Goal: Task Accomplishment & Management: Complete application form

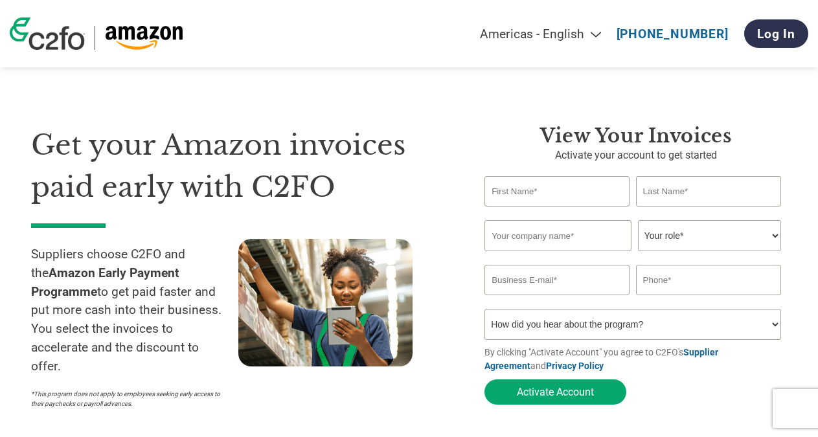
select select "en-[GEOGRAPHIC_DATA]"
click at [566, 190] on input "text" at bounding box center [556, 191] width 145 height 30
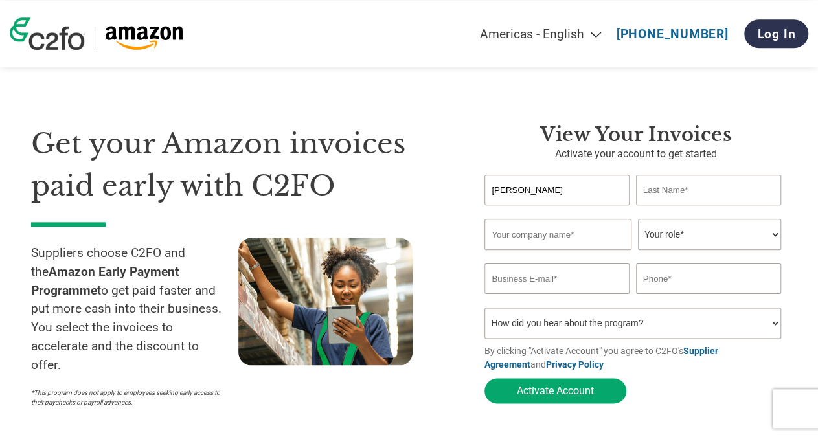
type input "[PERSON_NAME]"
type input "Stetsyshyn"
type input "Packatape Ltd"
click at [687, 235] on select "Your role* CFO Controller Credit Manager Finance Director Treasurer CEO Preside…" at bounding box center [709, 234] width 143 height 31
select select "CEO"
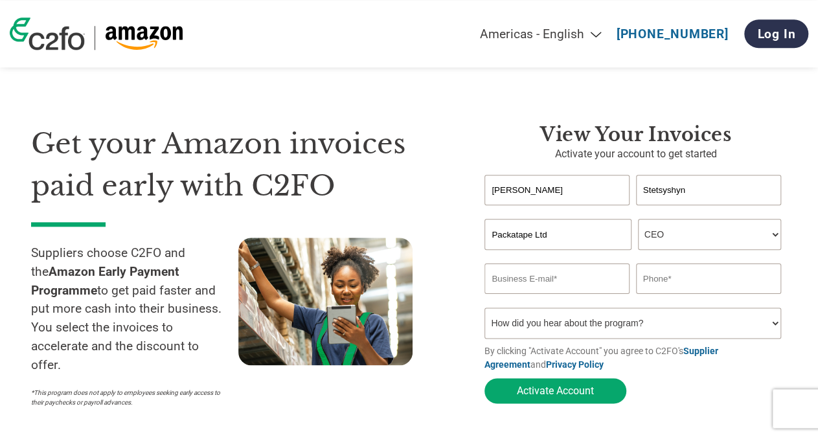
click option "CEO" at bounding box center [0, 0] width 0 height 0
click at [564, 285] on input "email" at bounding box center [556, 278] width 145 height 30
type input "[EMAIL_ADDRESS][DOMAIN_NAME]"
click at [676, 278] on input "text" at bounding box center [708, 278] width 145 height 30
type input "07743799894"
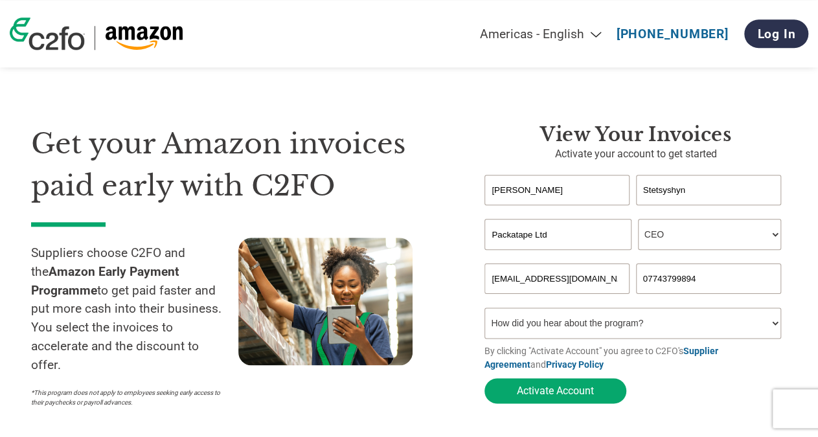
select select "Online Search"
click option "Online Search" at bounding box center [0, 0] width 0 height 0
click at [569, 394] on button "Activate Account" at bounding box center [555, 390] width 142 height 25
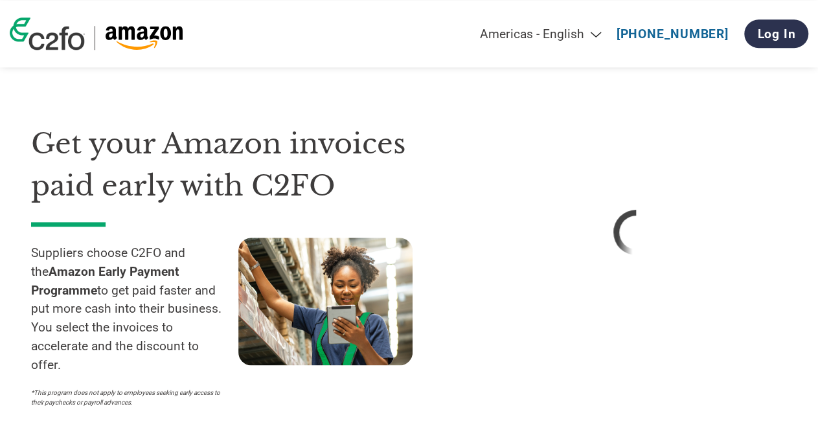
select select "en-[GEOGRAPHIC_DATA]"
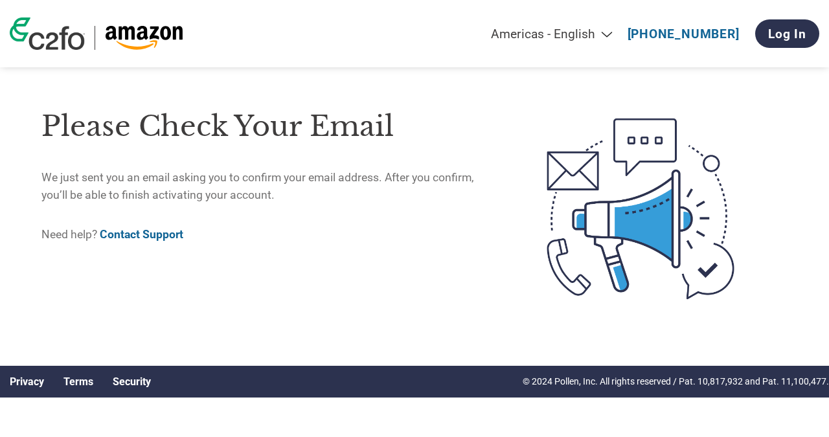
drag, startPoint x: 319, startPoint y: 206, endPoint x: 0, endPoint y: 157, distance: 322.9
click at [0, 157] on div "Please check your email We just sent you an email asking you to confirm your em…" at bounding box center [414, 209] width 829 height 314
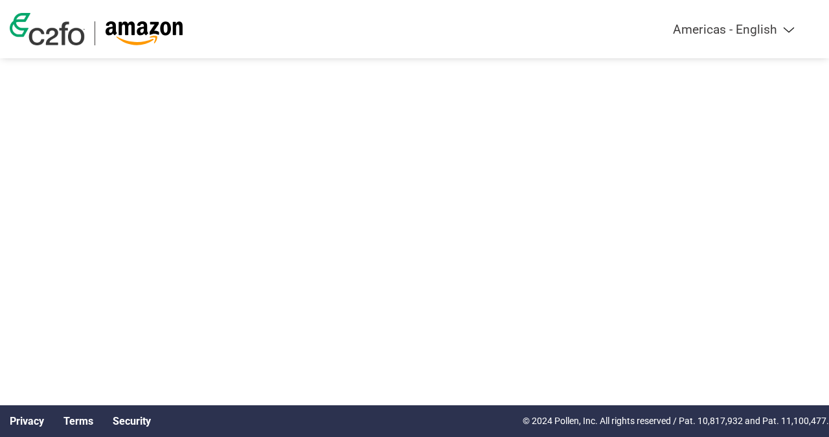
select select "en-[GEOGRAPHIC_DATA]"
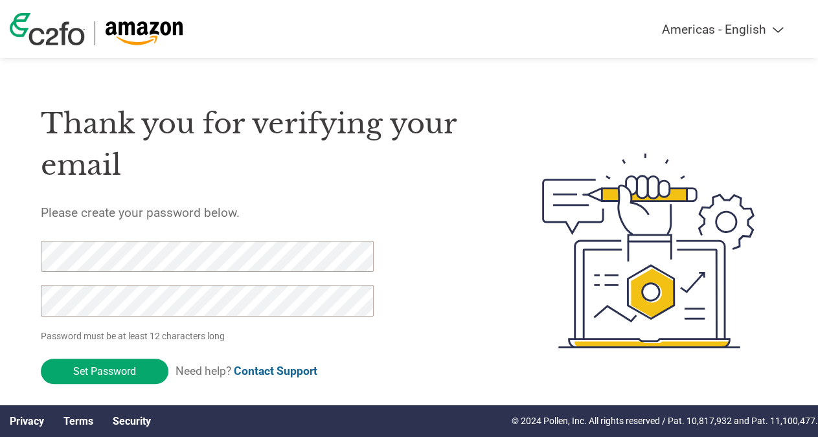
scroll to position [12, 0]
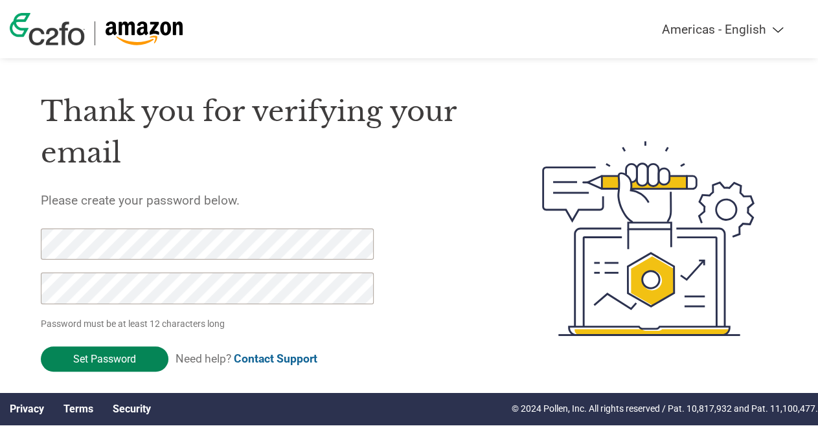
click at [119, 353] on input "Set Password" at bounding box center [105, 358] width 128 height 25
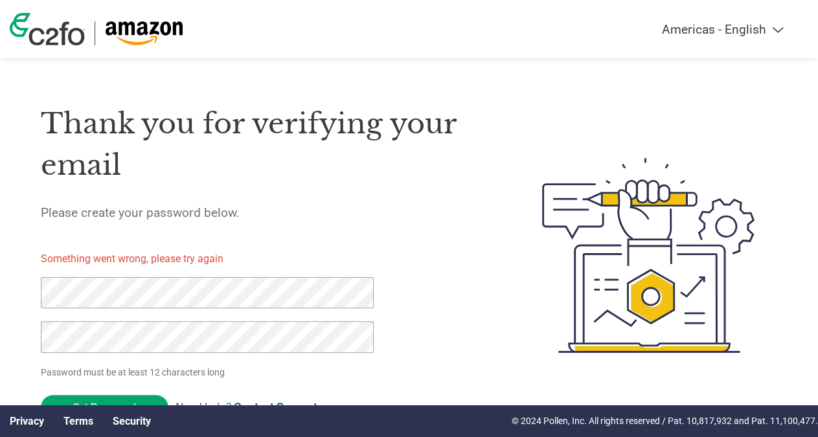
scroll to position [22, 0]
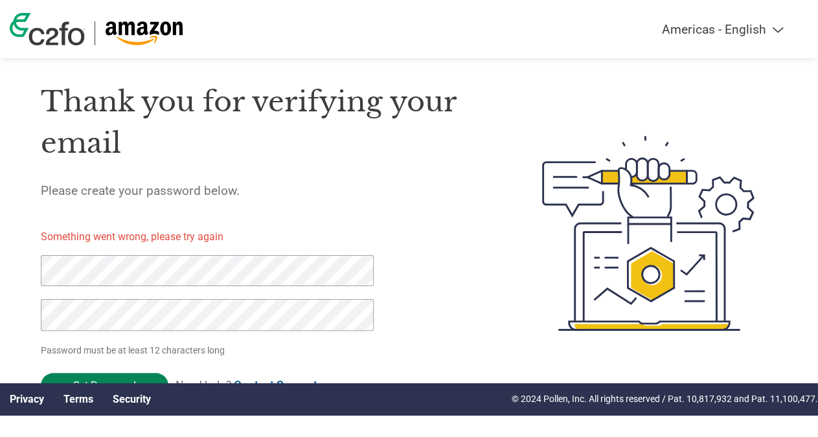
click at [113, 378] on input "Set Password" at bounding box center [105, 385] width 128 height 25
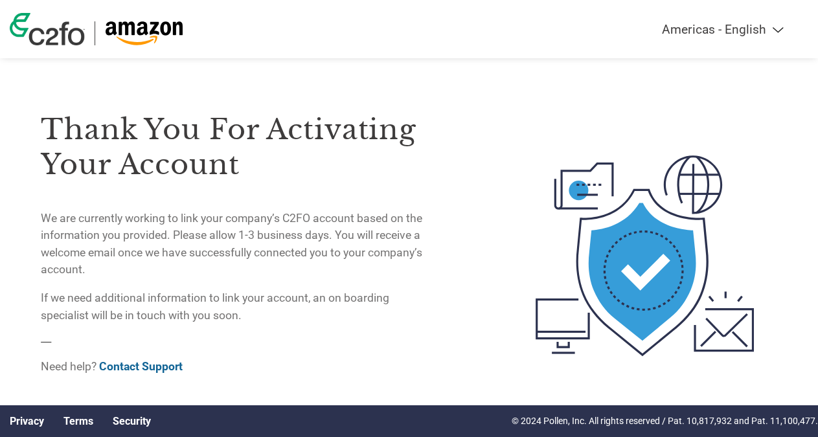
scroll to position [0, 0]
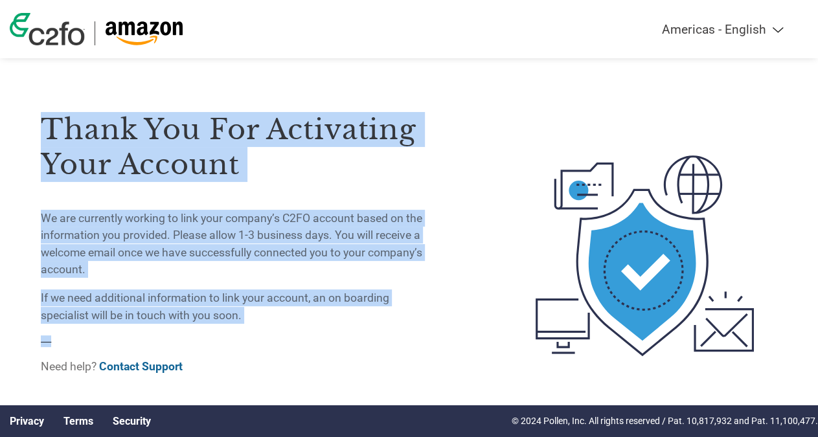
drag, startPoint x: 293, startPoint y: 329, endPoint x: 29, endPoint y: 133, distance: 329.3
click at [29, 133] on div "Thank you for activating your account We are currently working to link your com…" at bounding box center [409, 255] width 818 height 343
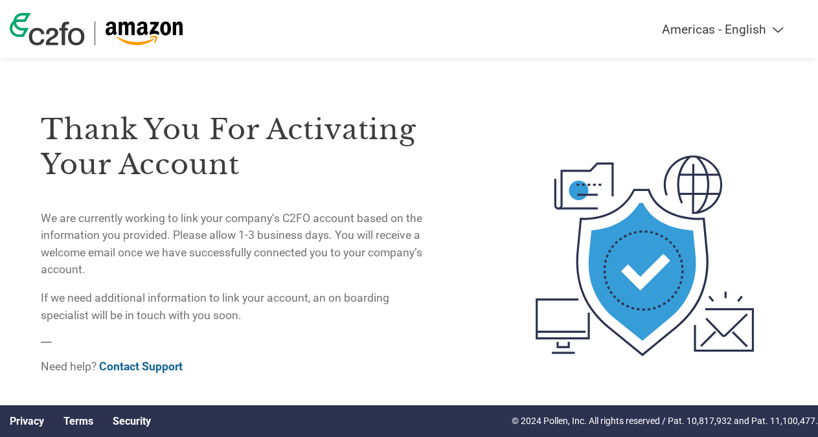
click at [29, 133] on div "Thank you for activating your account We are currently working to link your com…" at bounding box center [409, 255] width 818 height 343
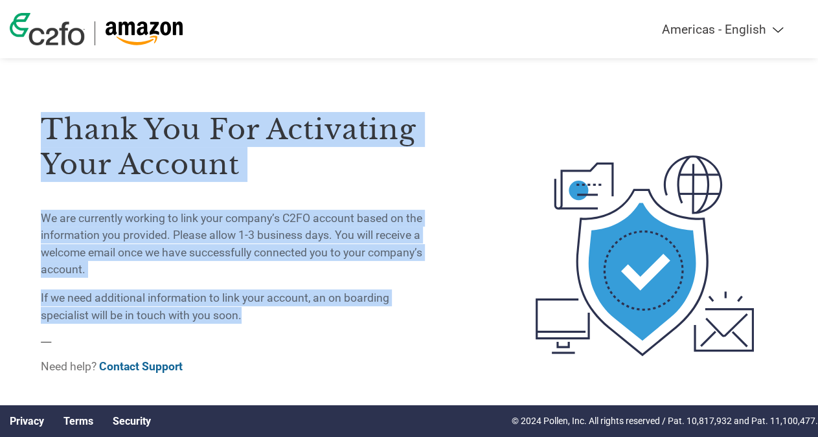
drag, startPoint x: 29, startPoint y: 133, endPoint x: 284, endPoint y: 327, distance: 320.5
click at [284, 327] on div "Thank you for activating your account We are currently working to link your com…" at bounding box center [409, 255] width 818 height 343
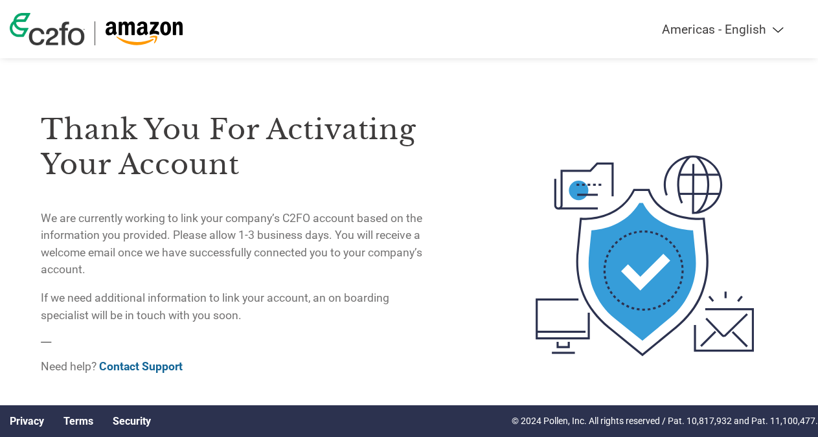
click at [284, 327] on div "Thank you for activating your account We are currently working to link your com…" at bounding box center [239, 235] width 397 height 302
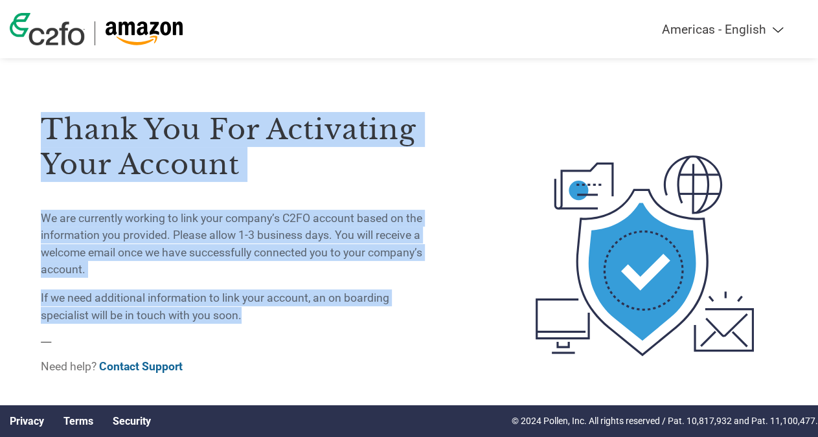
drag, startPoint x: 284, startPoint y: 327, endPoint x: 34, endPoint y: 120, distance: 324.5
click at [34, 120] on div "Thank you for activating your account We are currently working to link your com…" at bounding box center [409, 255] width 818 height 343
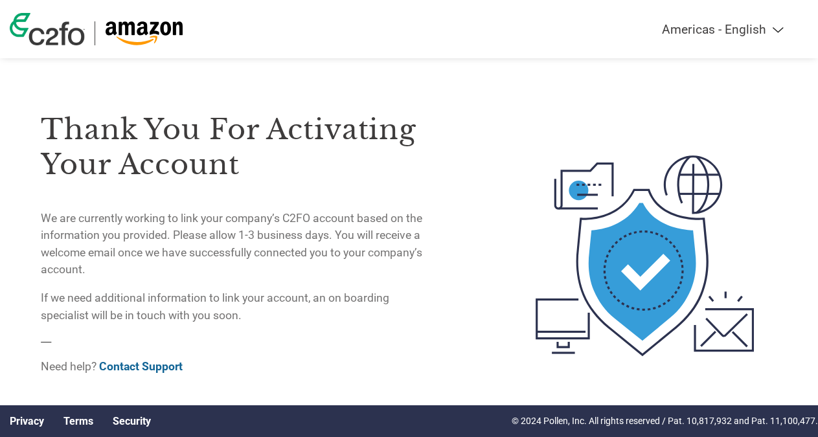
click at [34, 120] on div "Thank you for activating your account We are currently working to link your com…" at bounding box center [409, 255] width 818 height 343
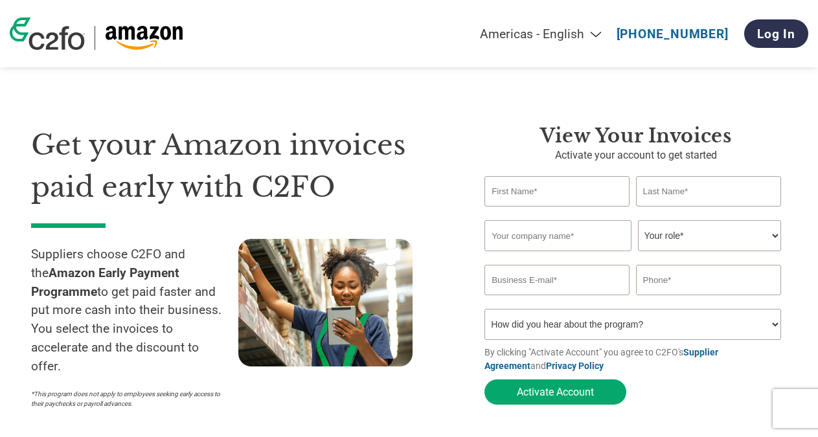
select select "en-[GEOGRAPHIC_DATA]"
